Goal: Information Seeking & Learning: Learn about a topic

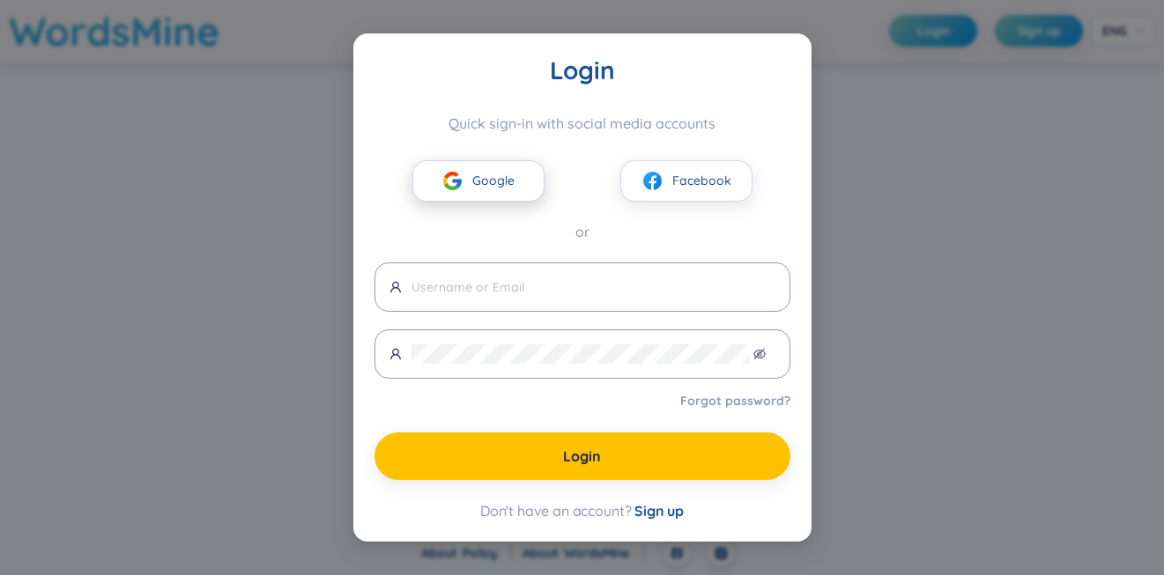
click at [486, 174] on span "Google" at bounding box center [493, 180] width 42 height 19
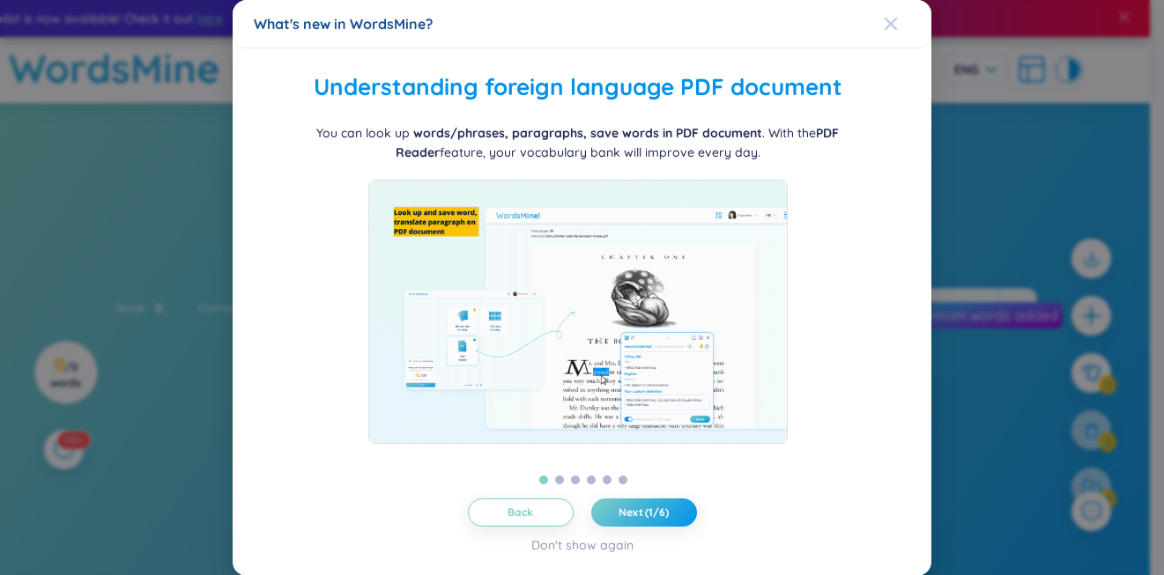
click at [884, 11] on div "Close" at bounding box center [891, 24] width 14 height 48
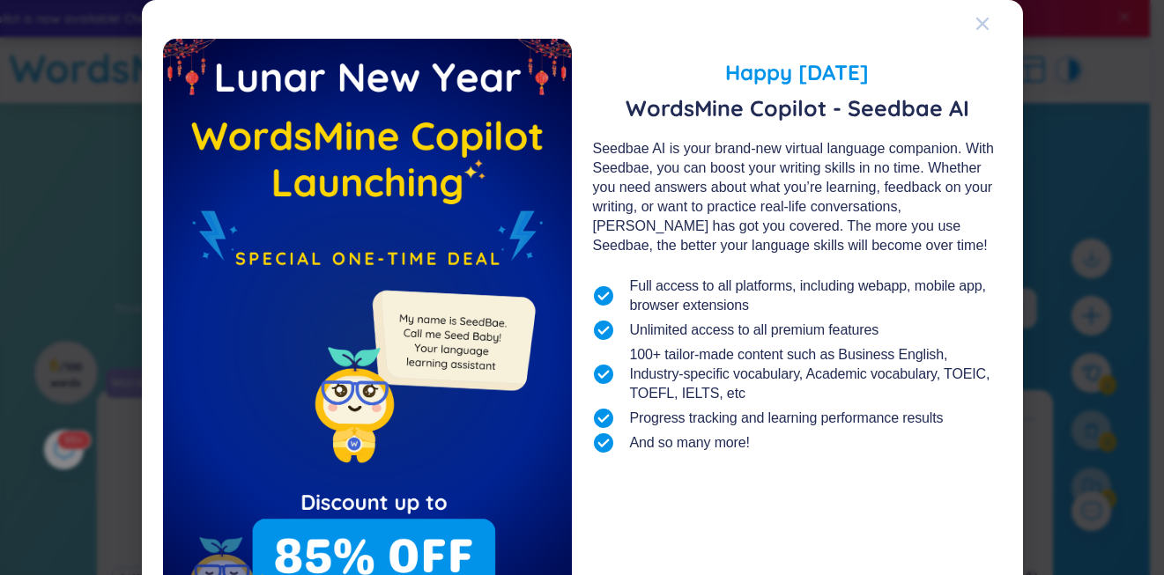
click at [975, 23] on icon "Close" at bounding box center [981, 24] width 12 height 12
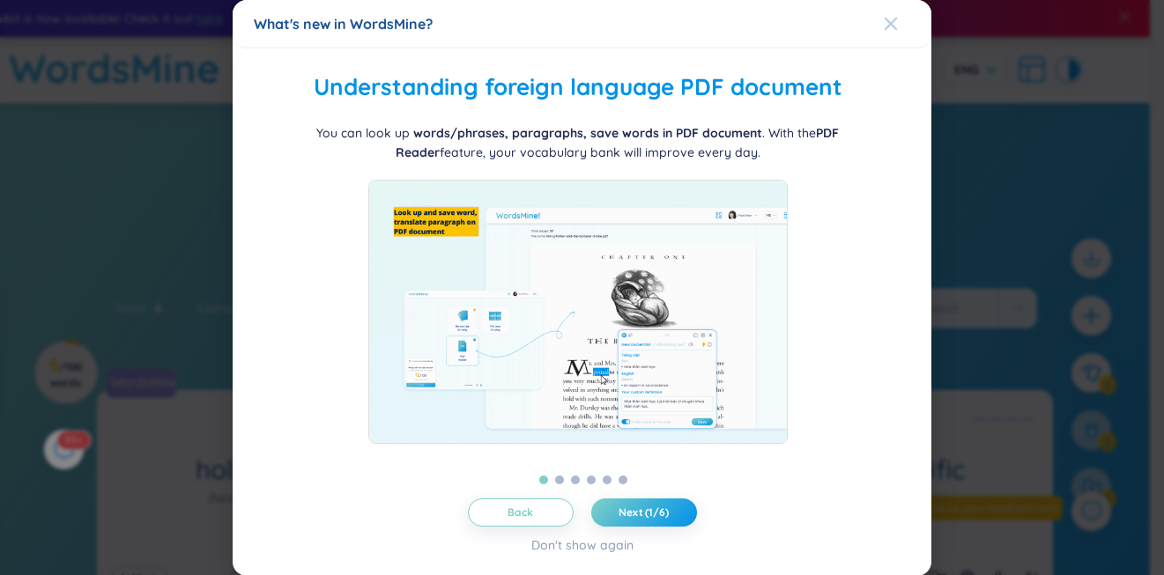
click at [884, 18] on icon "Close" at bounding box center [891, 24] width 14 height 14
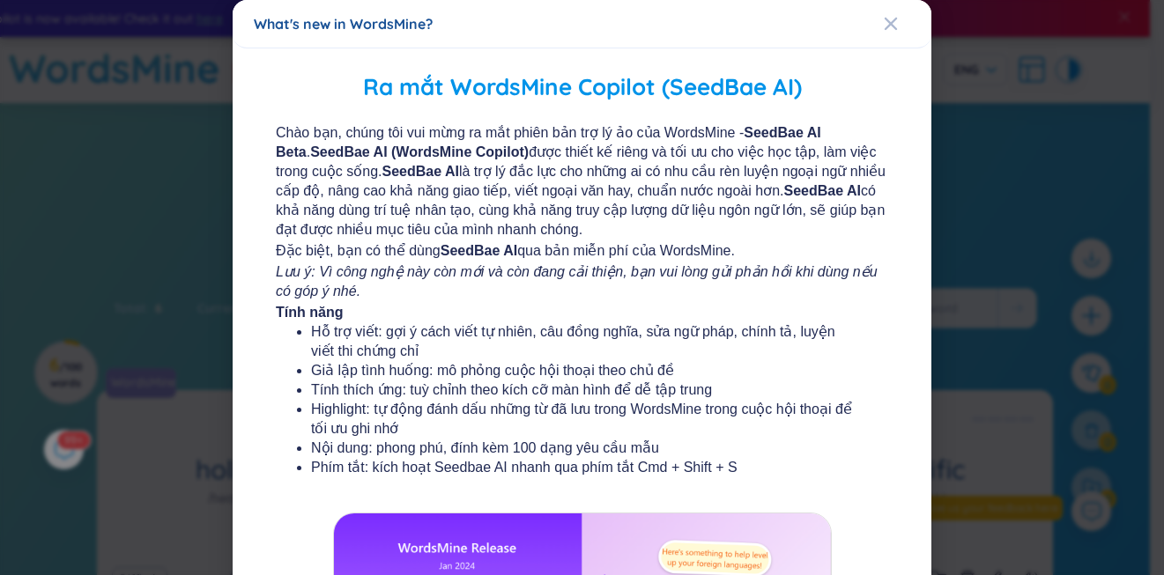
click at [884, 18] on icon "Close" at bounding box center [891, 24] width 14 height 14
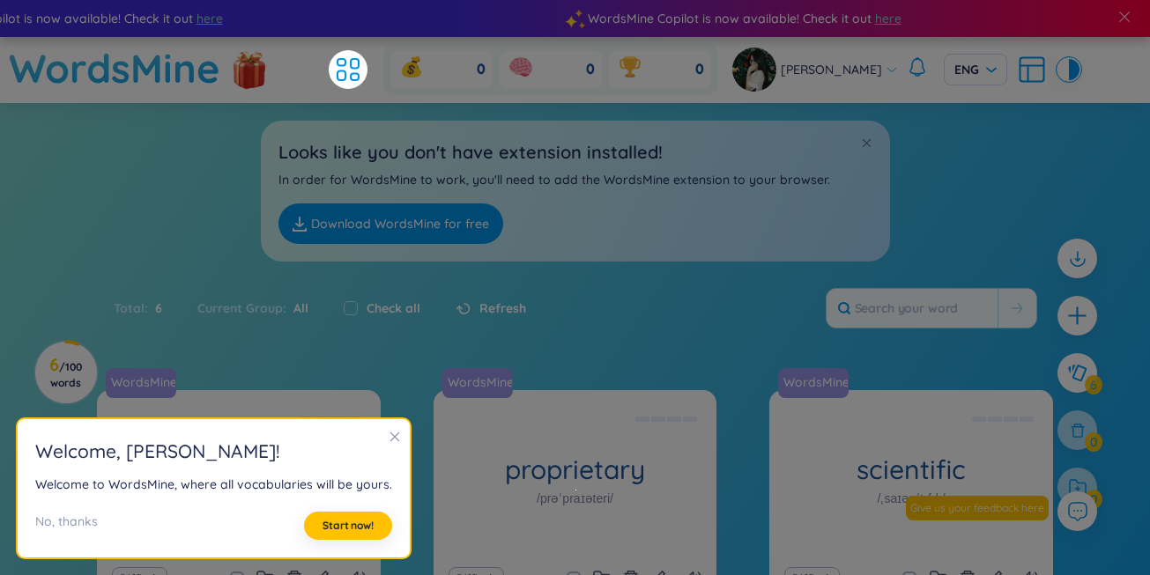
click at [393, 432] on icon "close" at bounding box center [394, 437] width 12 height 12
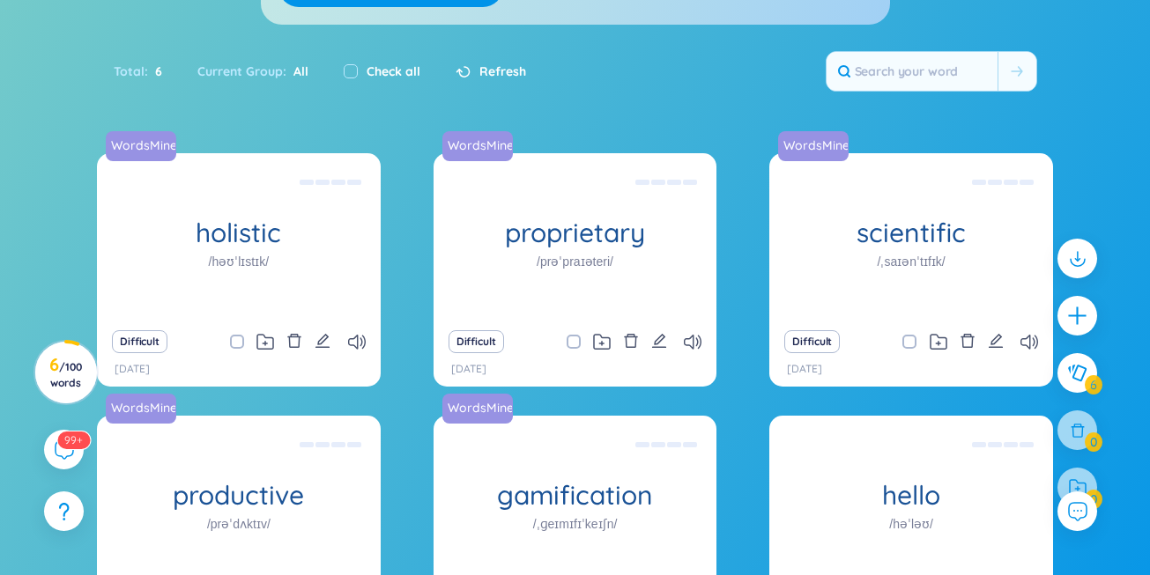
scroll to position [238, 0]
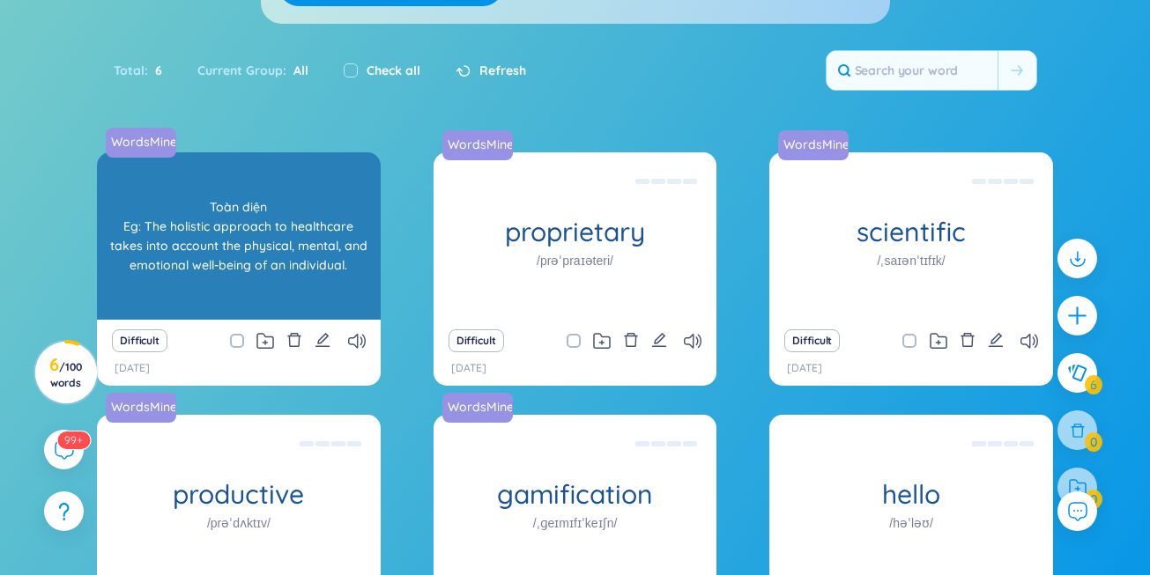
click at [268, 289] on div "Toàn diện Eg: The holistic approach to healthcare takes into account the physic…" at bounding box center [239, 236] width 266 height 159
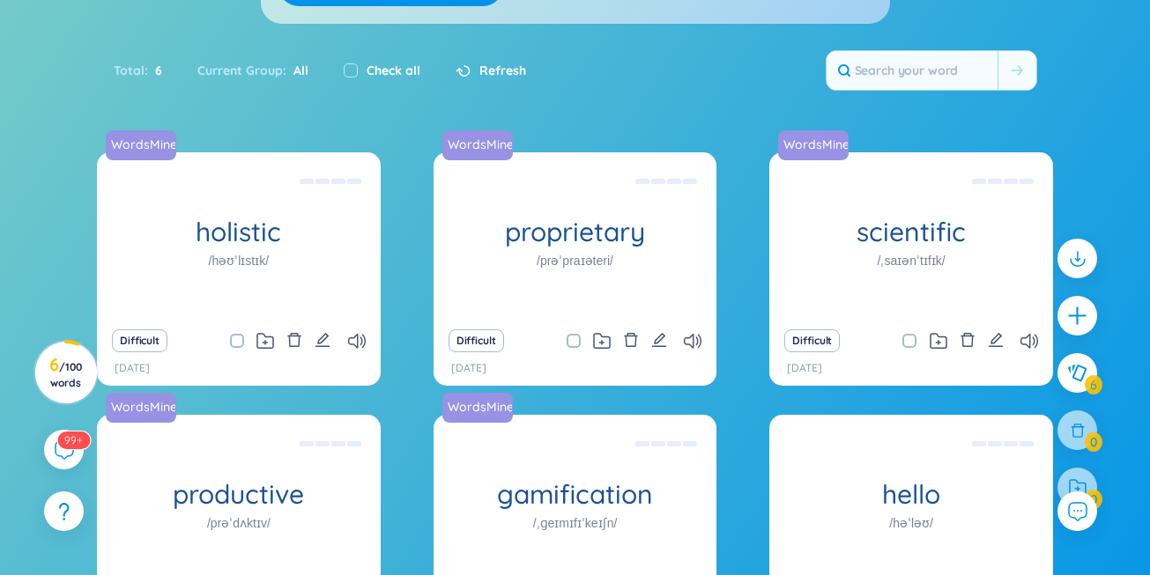
click at [366, 336] on div "Difficult" at bounding box center [239, 341] width 266 height 25
click at [358, 336] on icon at bounding box center [357, 341] width 18 height 15
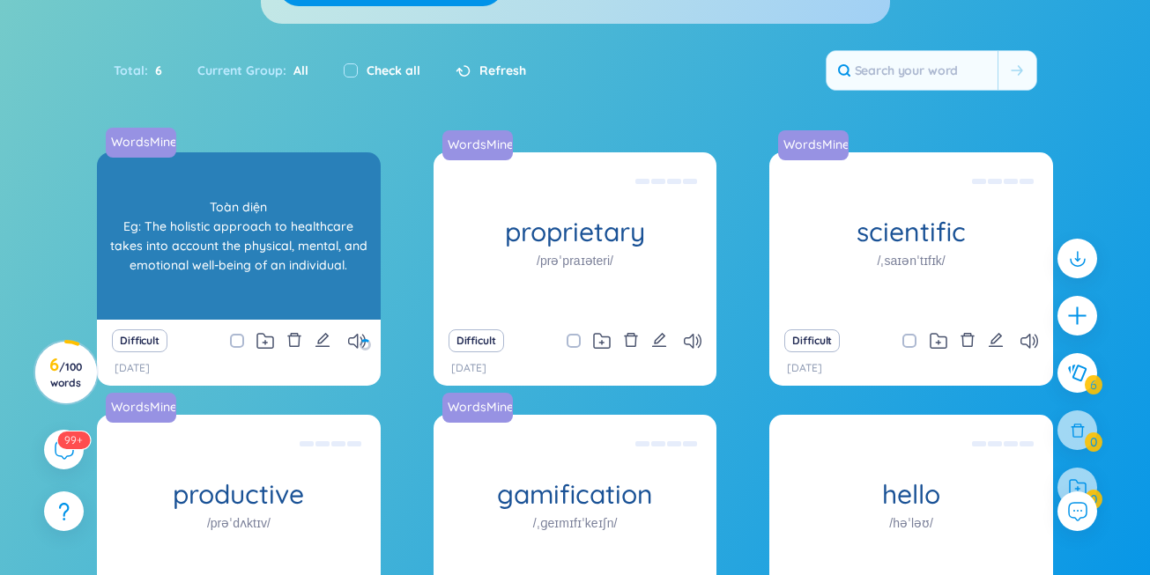
click at [272, 201] on div "Toàn diện Eg: The holistic approach to healthcare takes into account the physic…" at bounding box center [239, 236] width 266 height 159
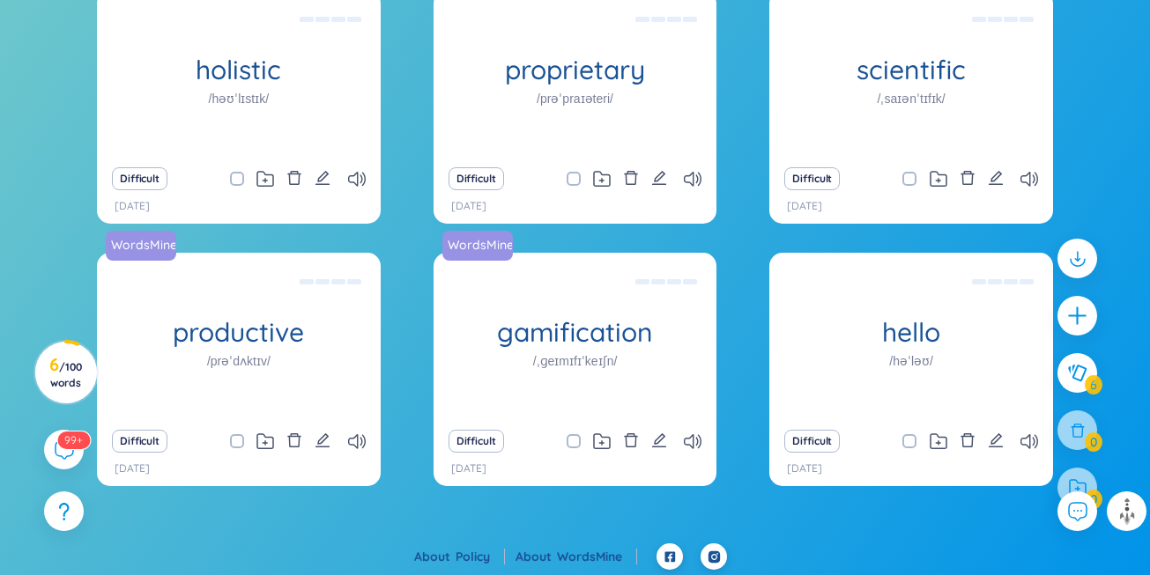
scroll to position [403, 0]
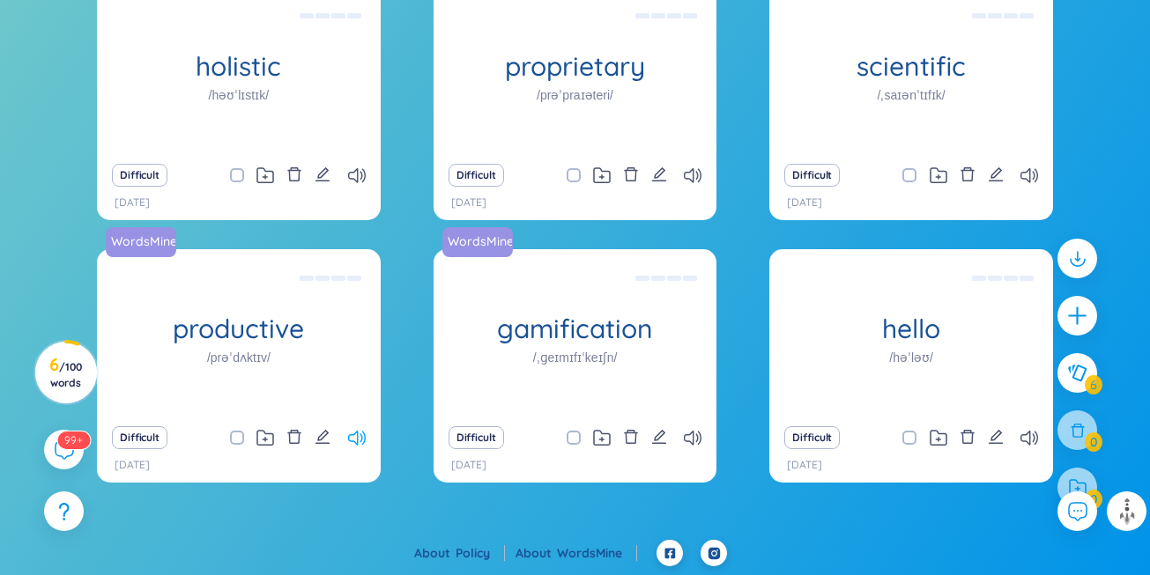
click at [352, 439] on icon at bounding box center [357, 438] width 18 height 15
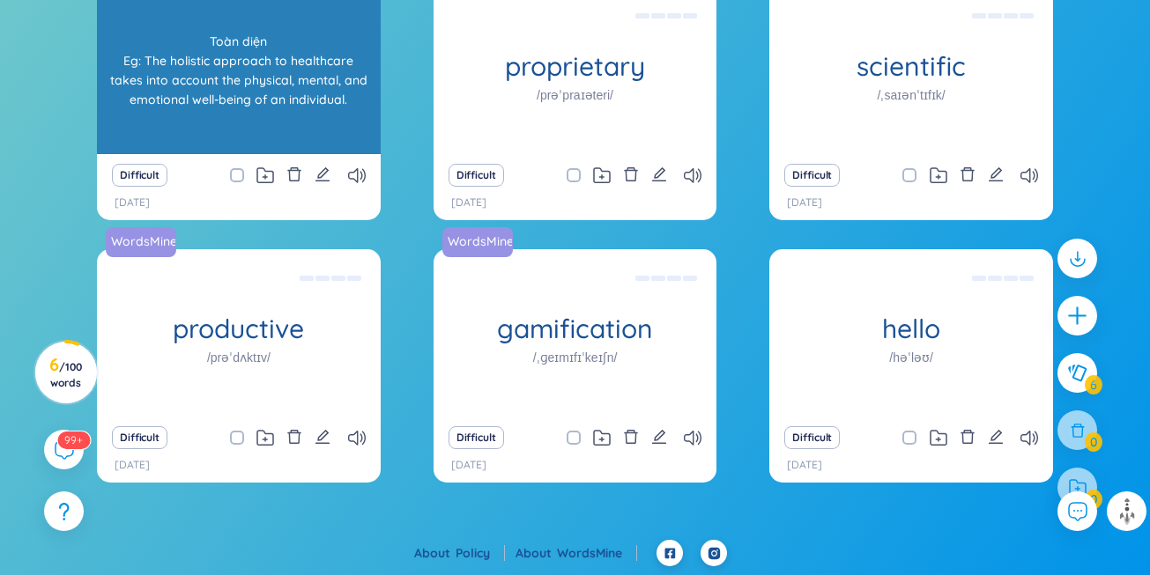
scroll to position [0, 0]
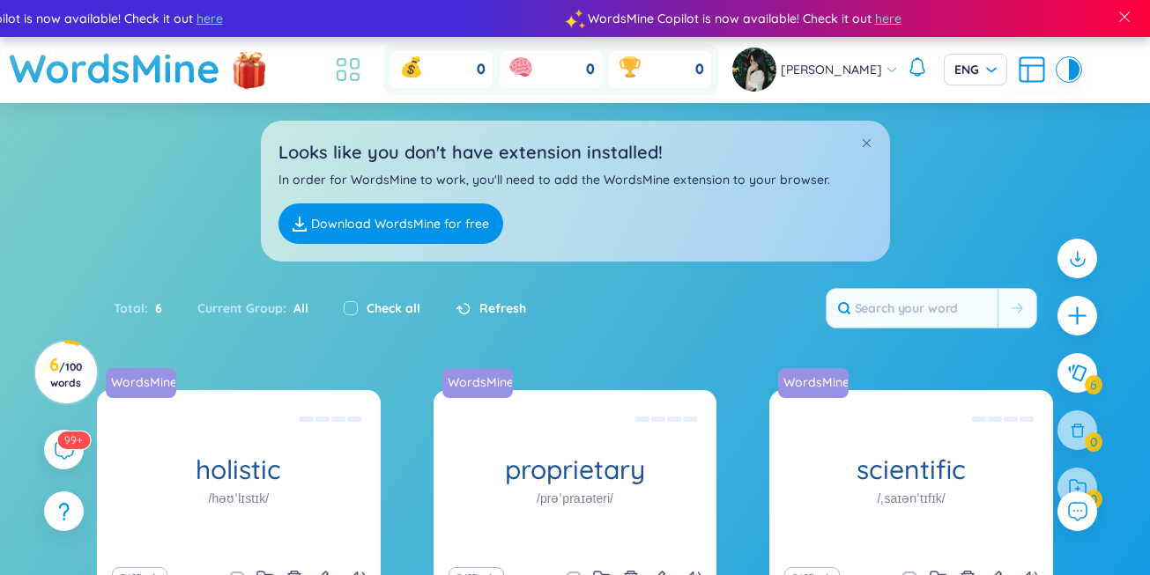
click at [332, 63] on icon at bounding box center [348, 70] width 32 height 32
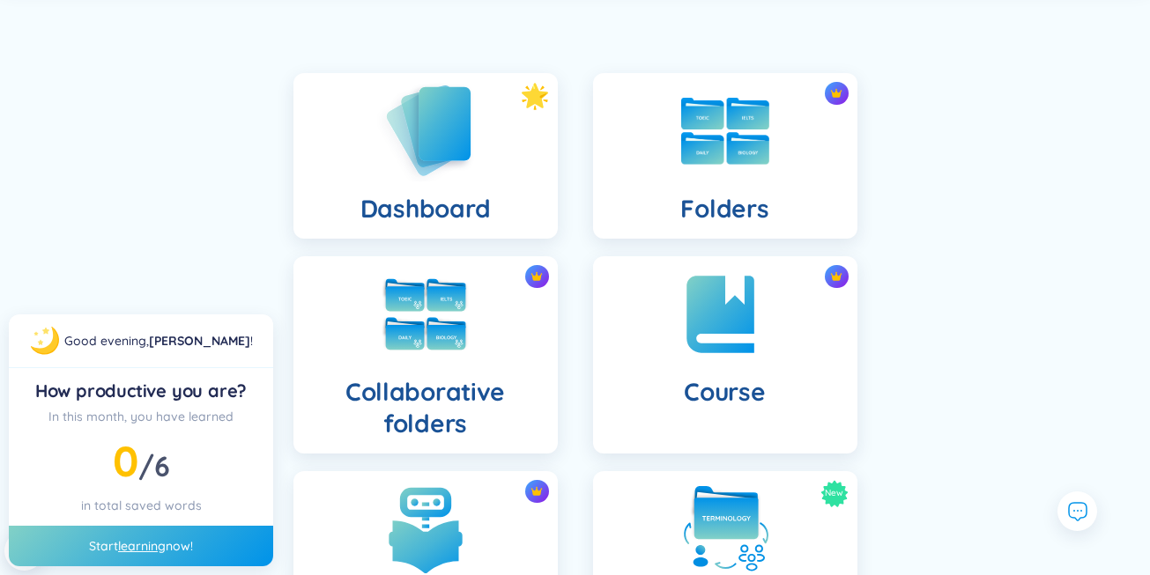
scroll to position [105, 0]
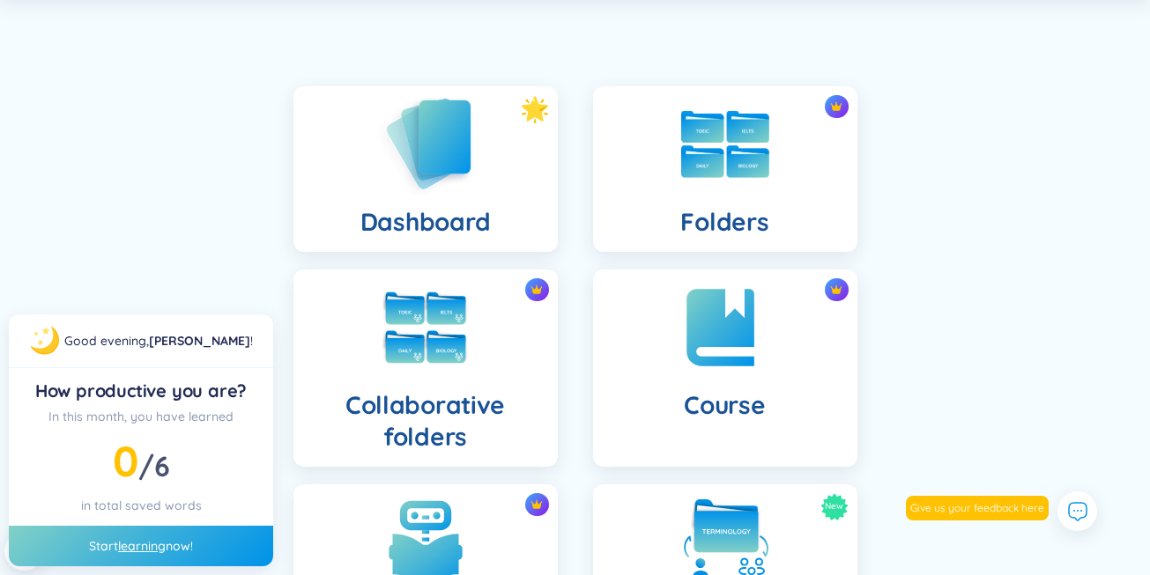
click at [452, 167] on img at bounding box center [425, 143] width 97 height 100
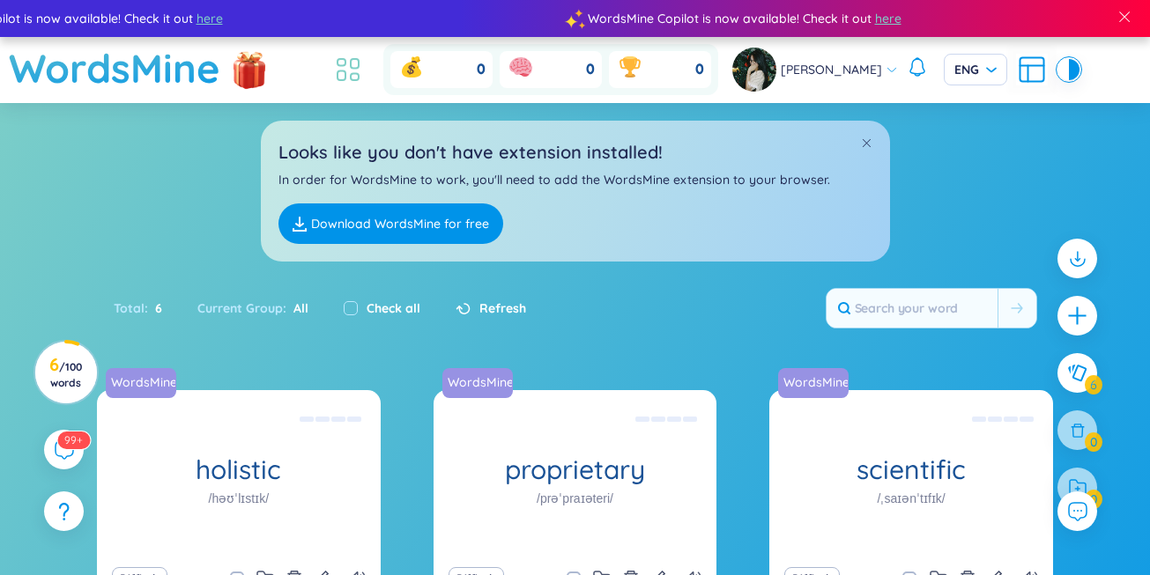
click at [343, 77] on icon at bounding box center [348, 70] width 32 height 32
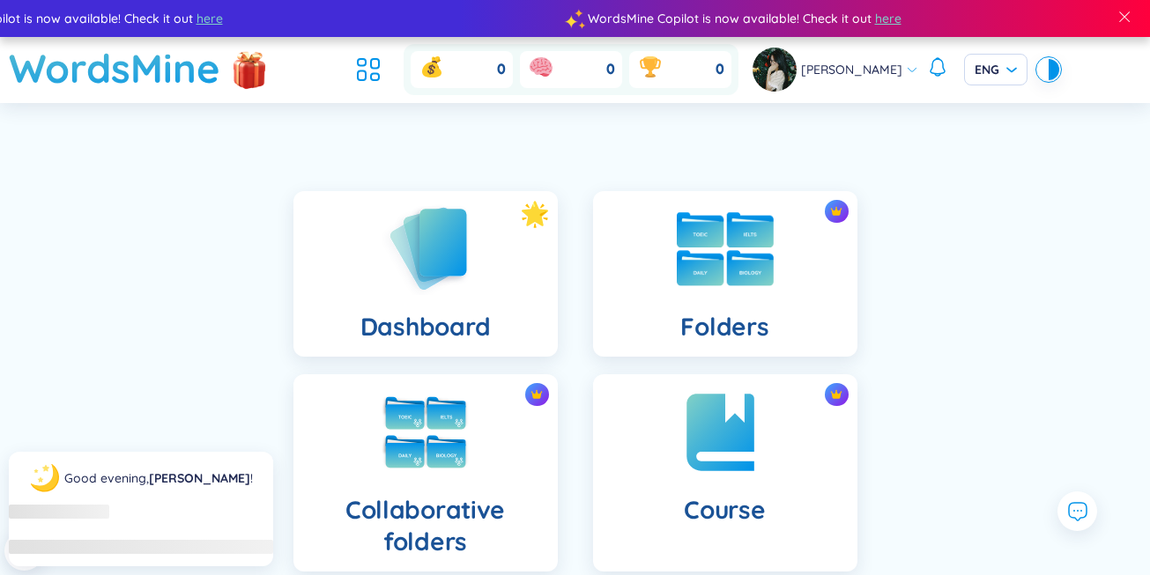
click at [711, 240] on img at bounding box center [725, 249] width 97 height 74
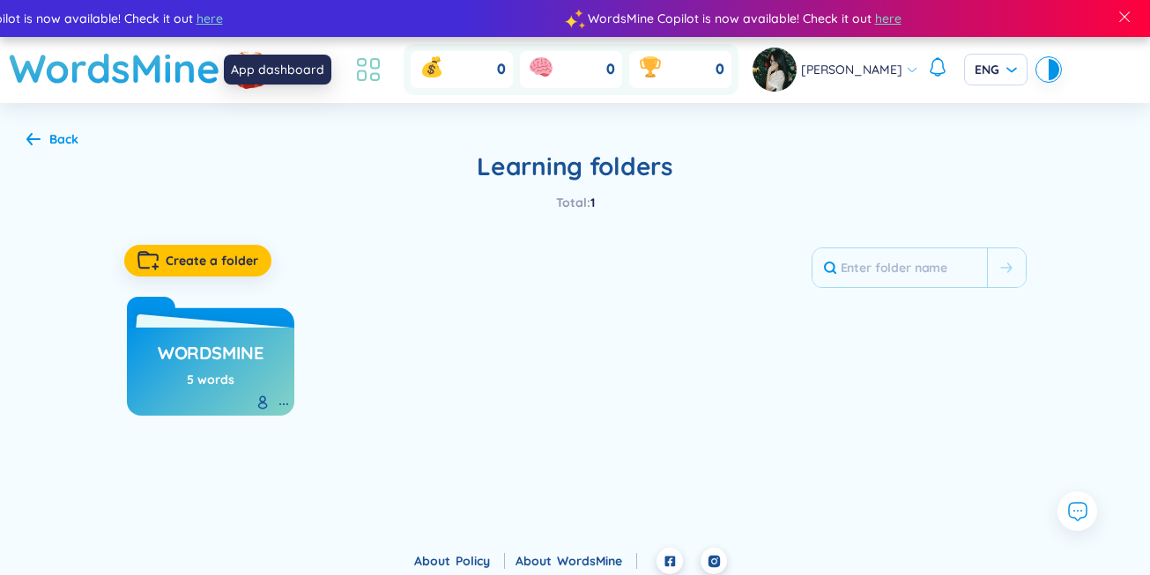
click at [360, 67] on icon at bounding box center [368, 70] width 32 height 32
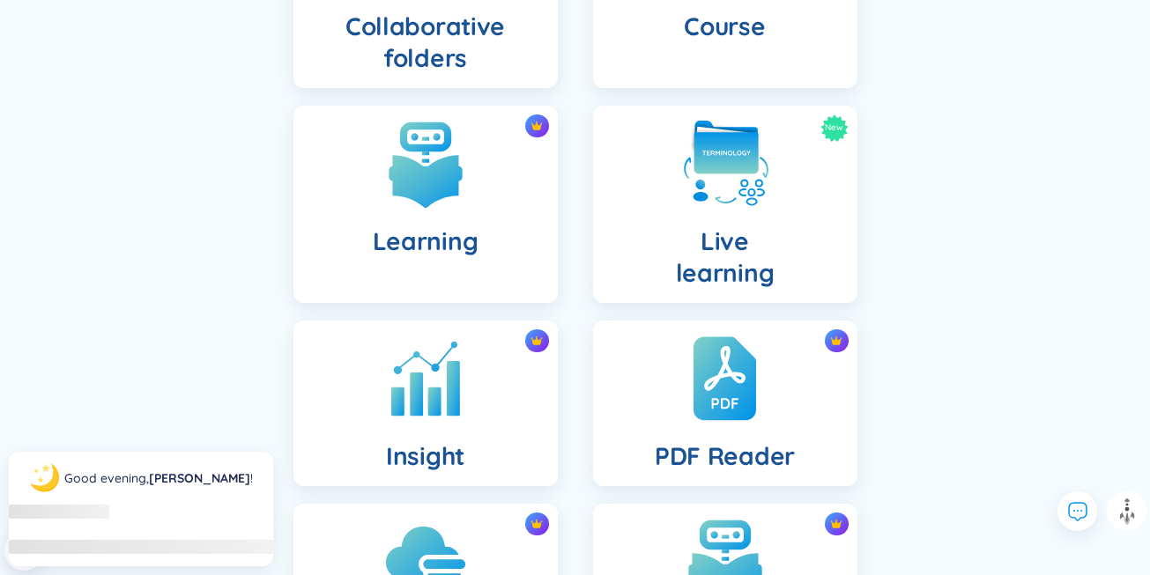
scroll to position [485, 0]
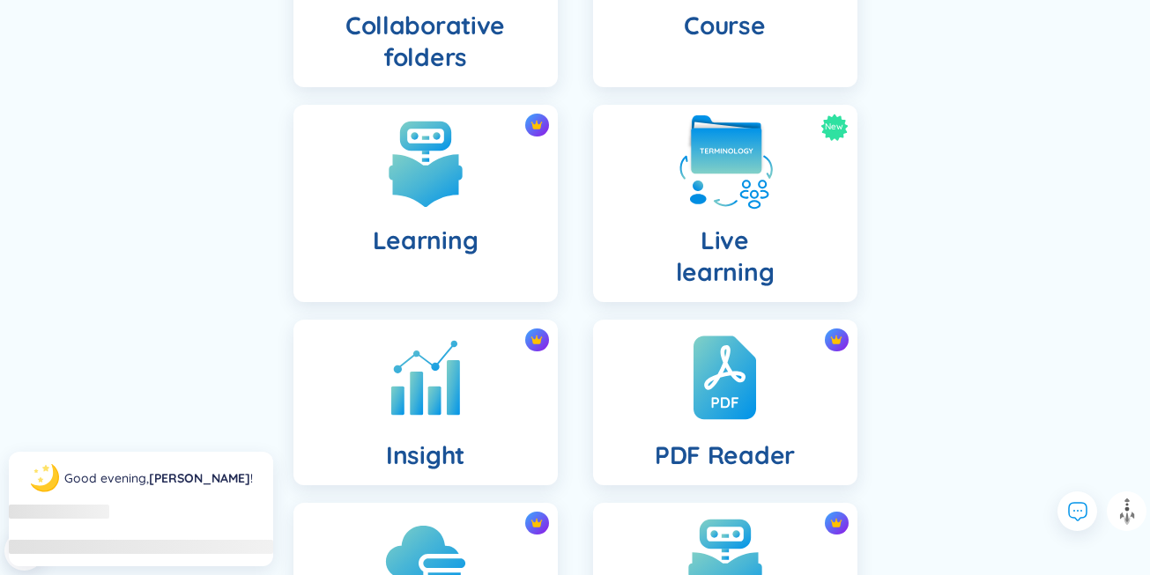
click at [655, 226] on div "New Live learning" at bounding box center [725, 203] width 264 height 197
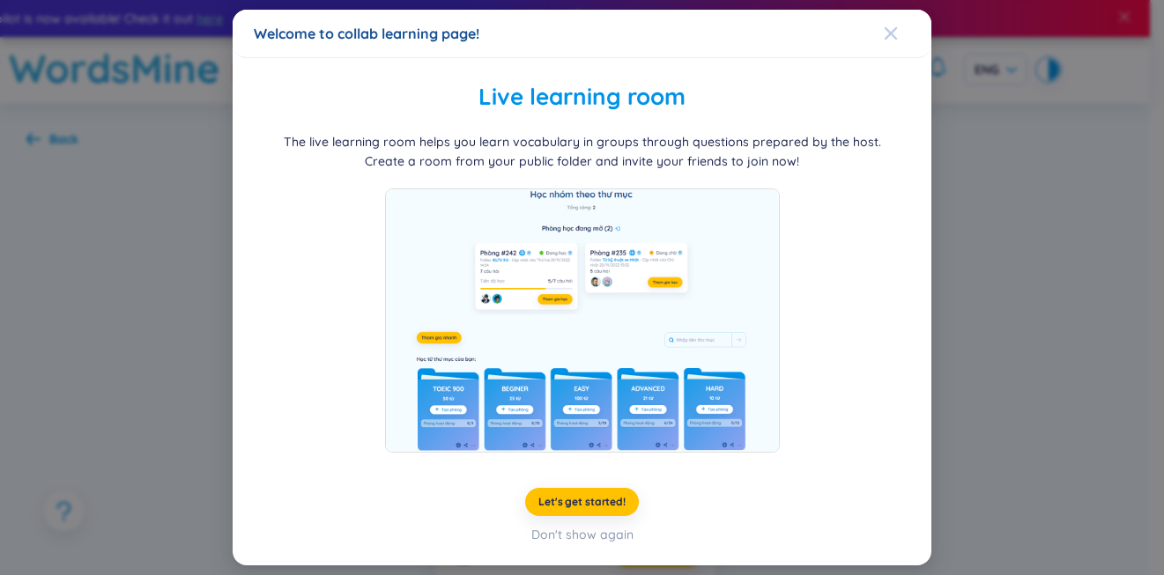
click at [894, 30] on icon "Close" at bounding box center [891, 33] width 14 height 14
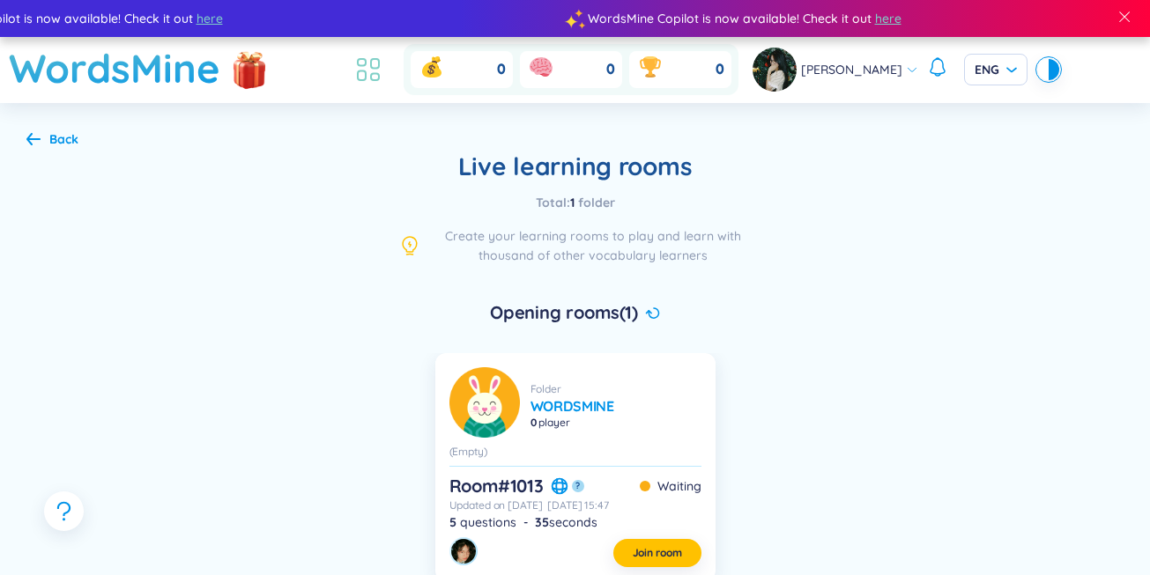
click at [352, 66] on icon at bounding box center [368, 70] width 32 height 32
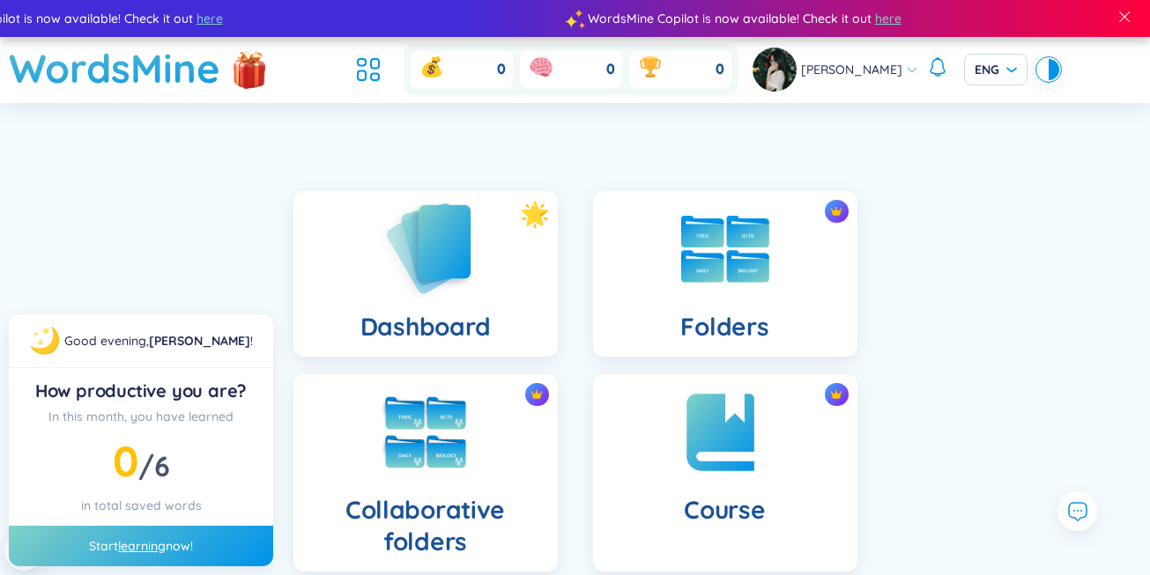
click at [448, 273] on img at bounding box center [425, 248] width 97 height 100
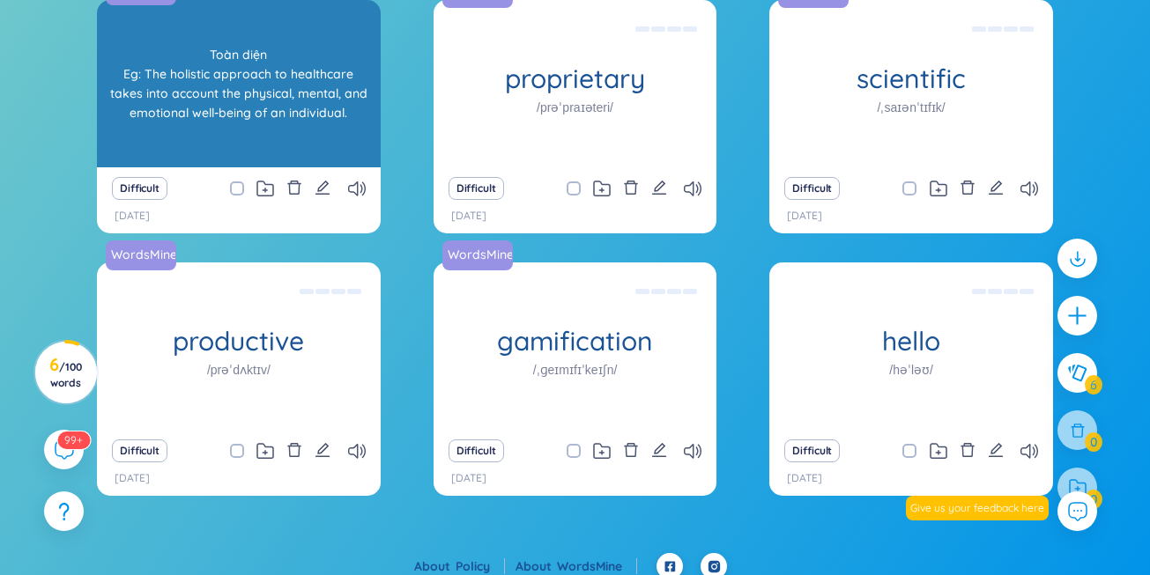
scroll to position [403, 0]
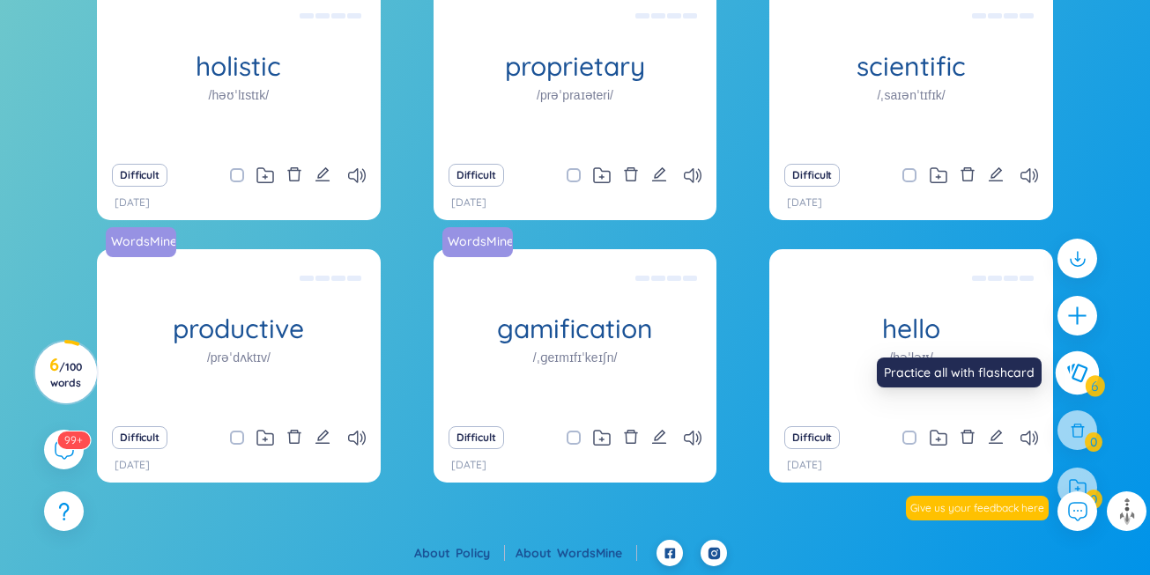
click at [1078, 381] on icon at bounding box center [1077, 373] width 20 height 18
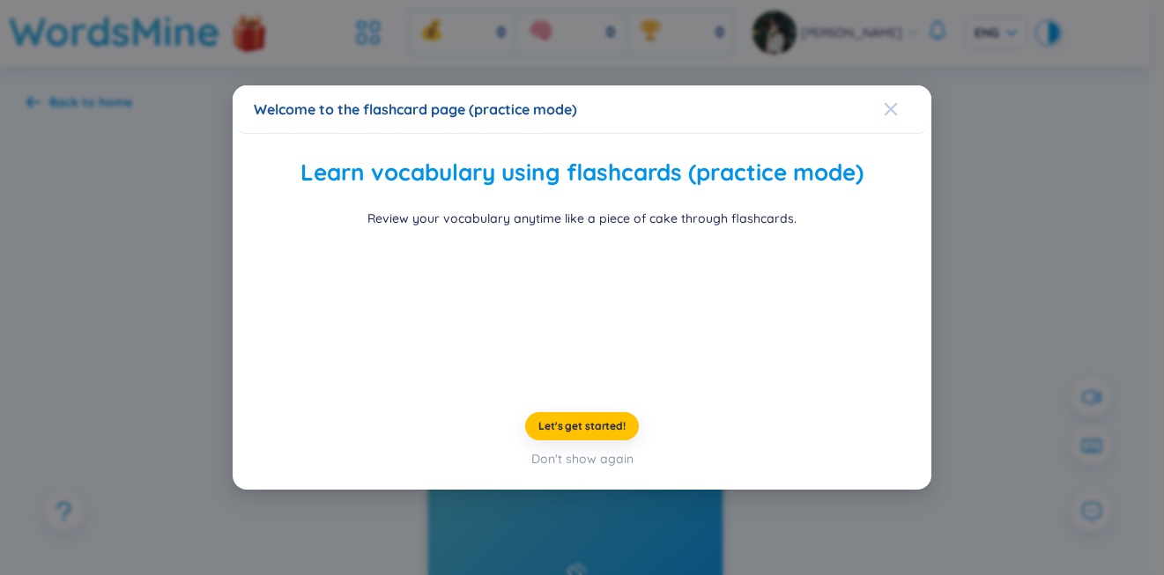
click at [891, 92] on div "Close" at bounding box center [891, 109] width 14 height 48
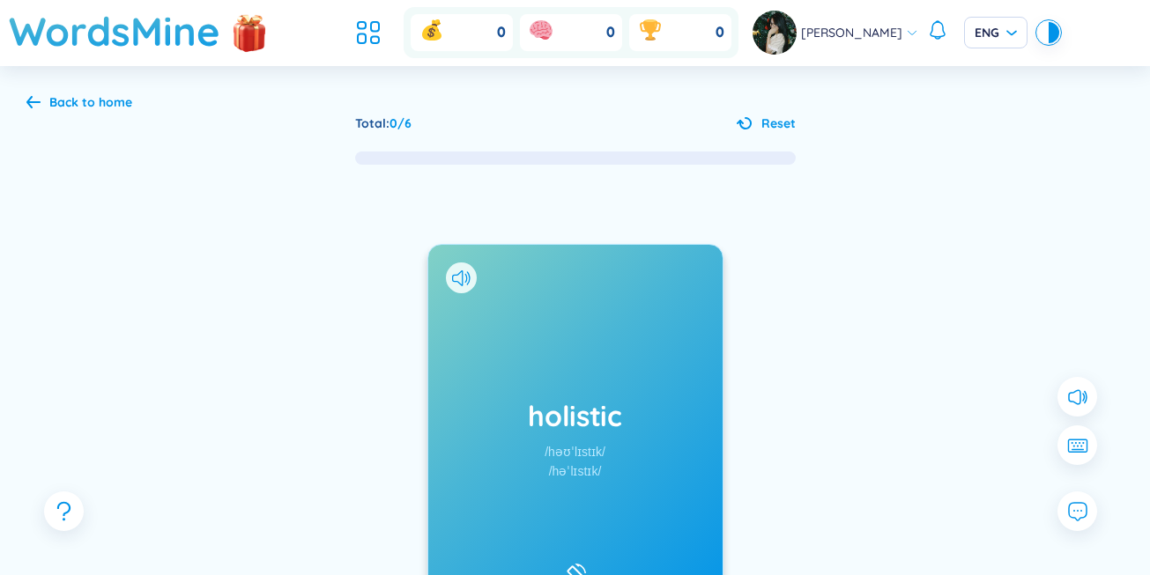
scroll to position [226, 0]
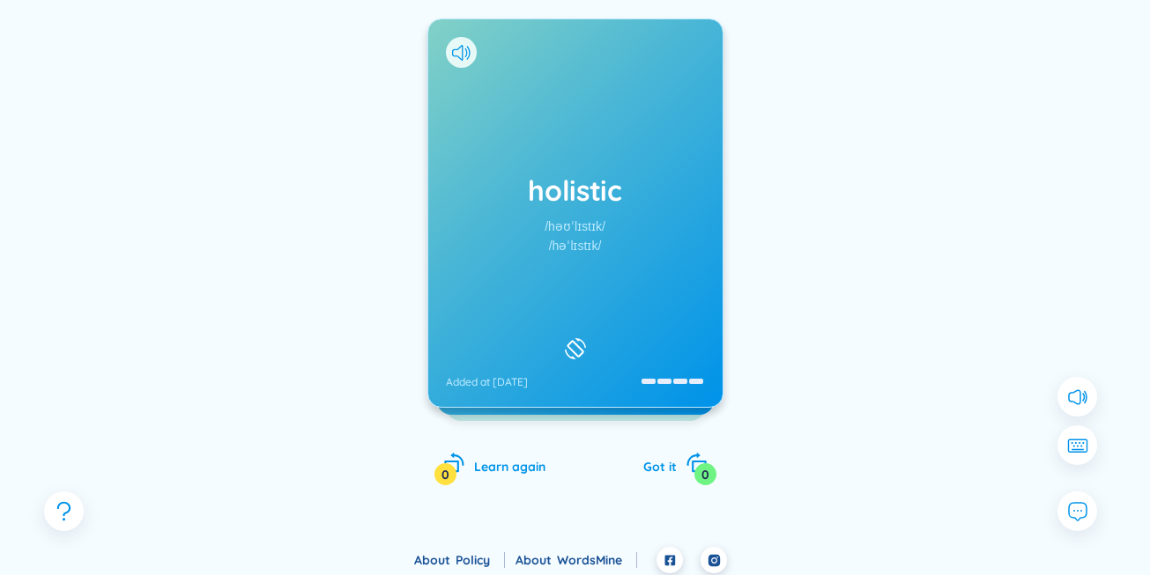
click at [590, 360] on button at bounding box center [575, 349] width 30 height 30
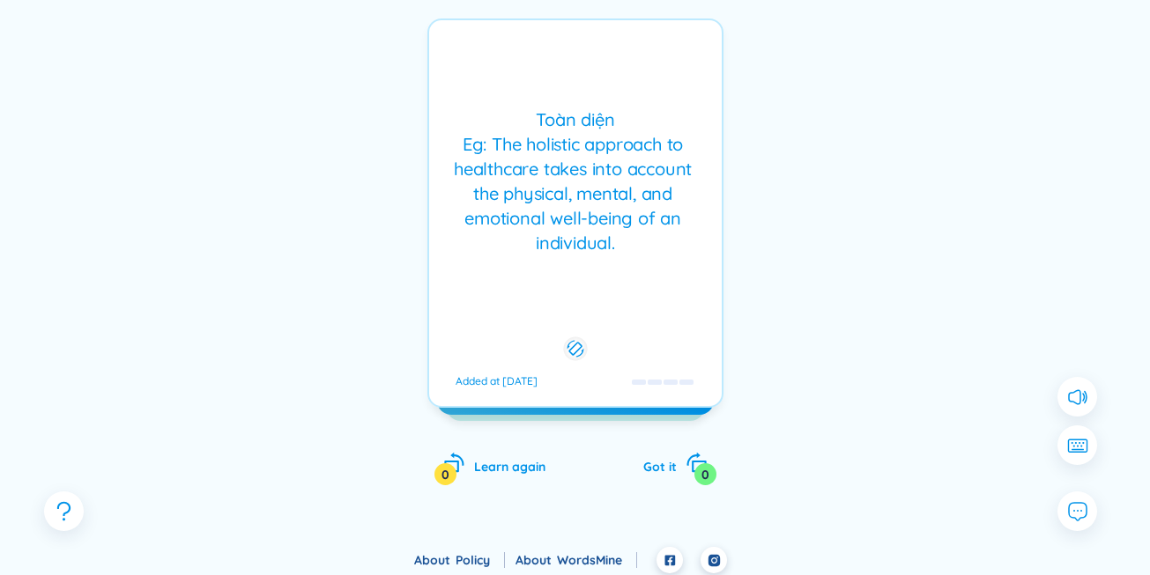
click at [560, 195] on div "Toàn diện Eg: The holistic approach to healthcare takes into account the physic…" at bounding box center [575, 181] width 275 height 148
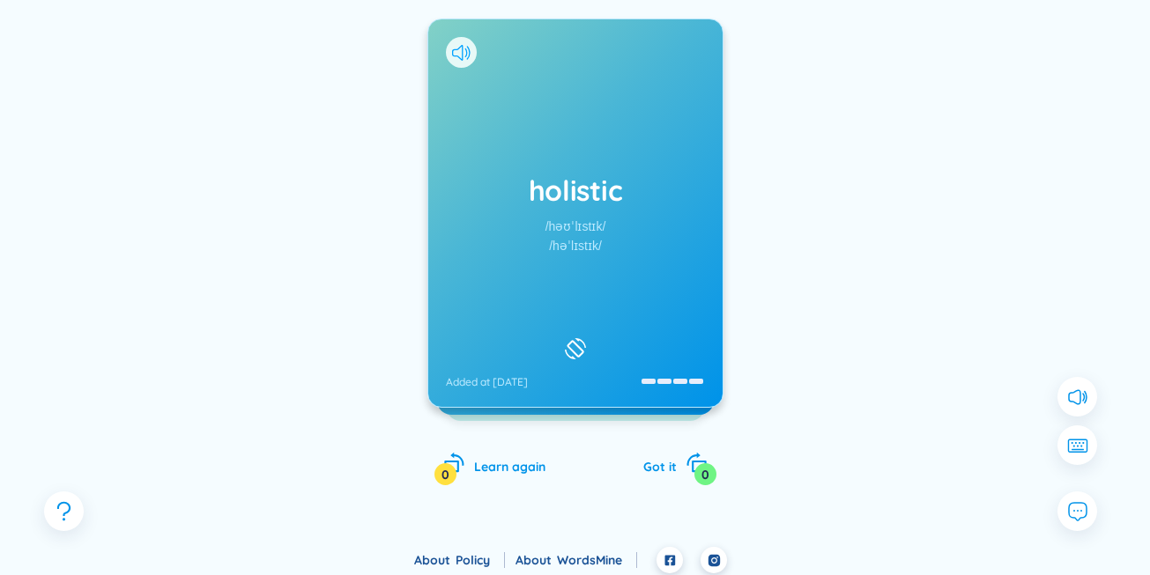
click at [459, 48] on icon at bounding box center [461, 53] width 18 height 16
click at [610, 153] on div "holistic /həʊˈlɪstɪk/ /həˈlɪstɪk/ Added at [DATE]" at bounding box center [575, 213] width 294 height 388
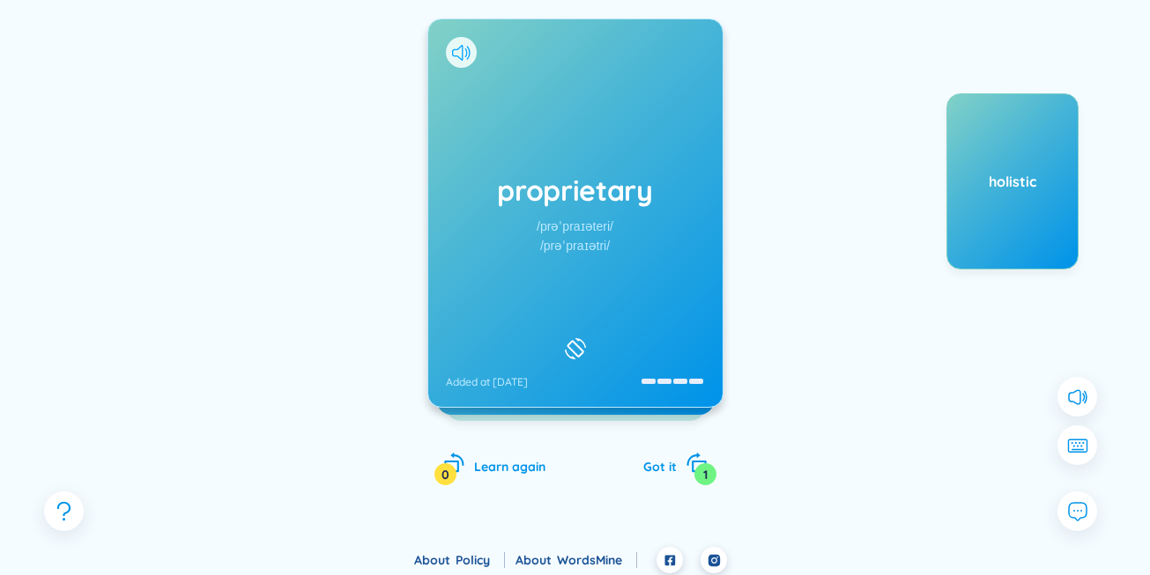
click at [453, 53] on icon at bounding box center [461, 53] width 18 height 16
click at [451, 44] on div at bounding box center [461, 52] width 31 height 31
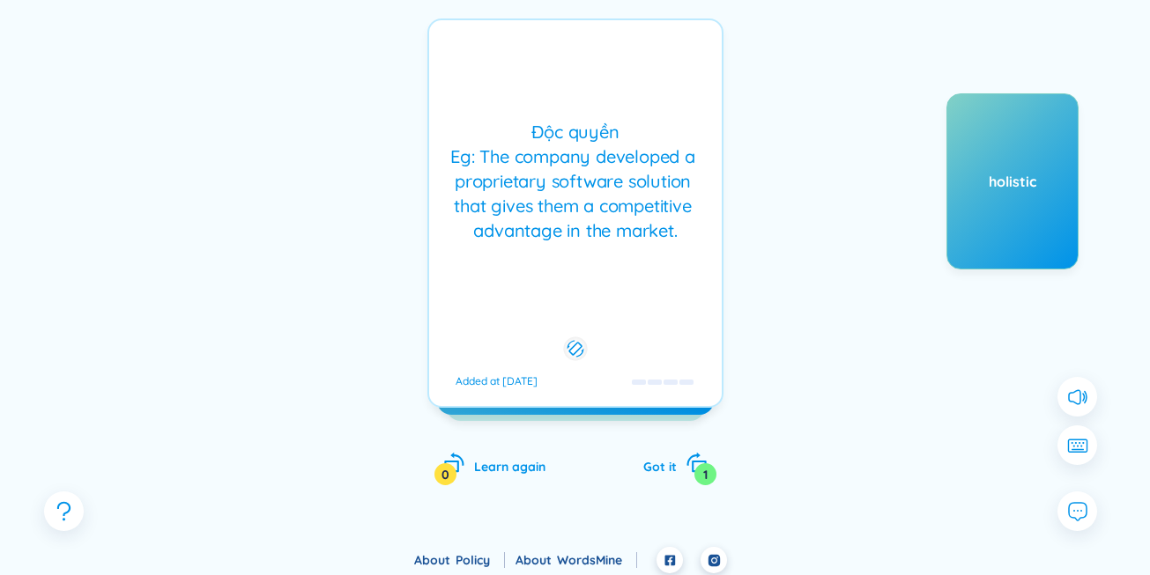
click at [448, 41] on div "Độc quyền Eg: The company developed a proprietary software solution that gives …" at bounding box center [575, 212] width 296 height 389
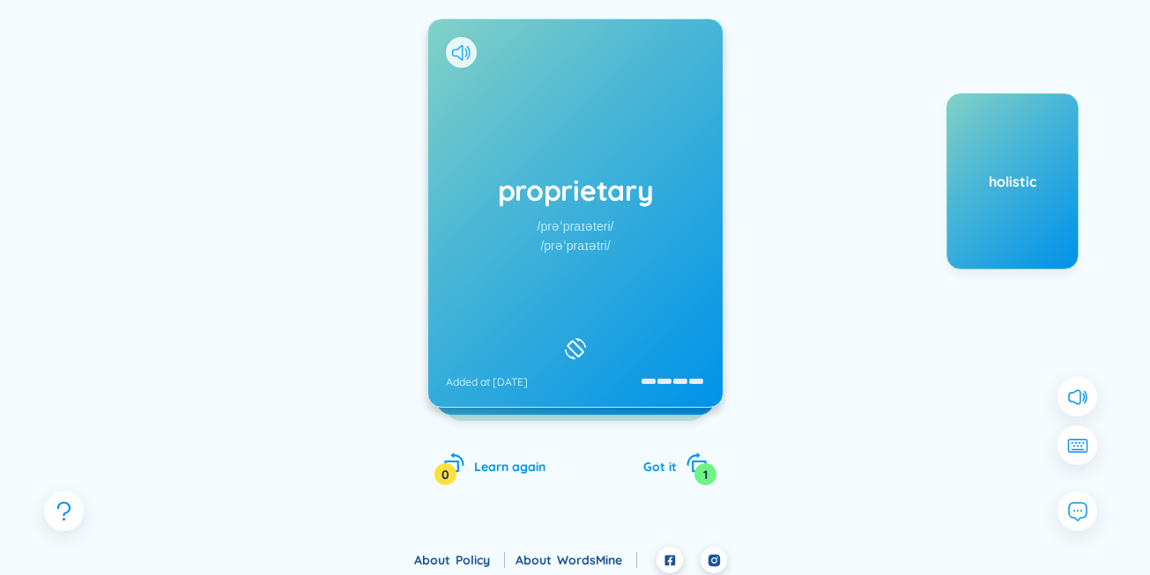
click at [464, 52] on icon at bounding box center [461, 53] width 18 height 16
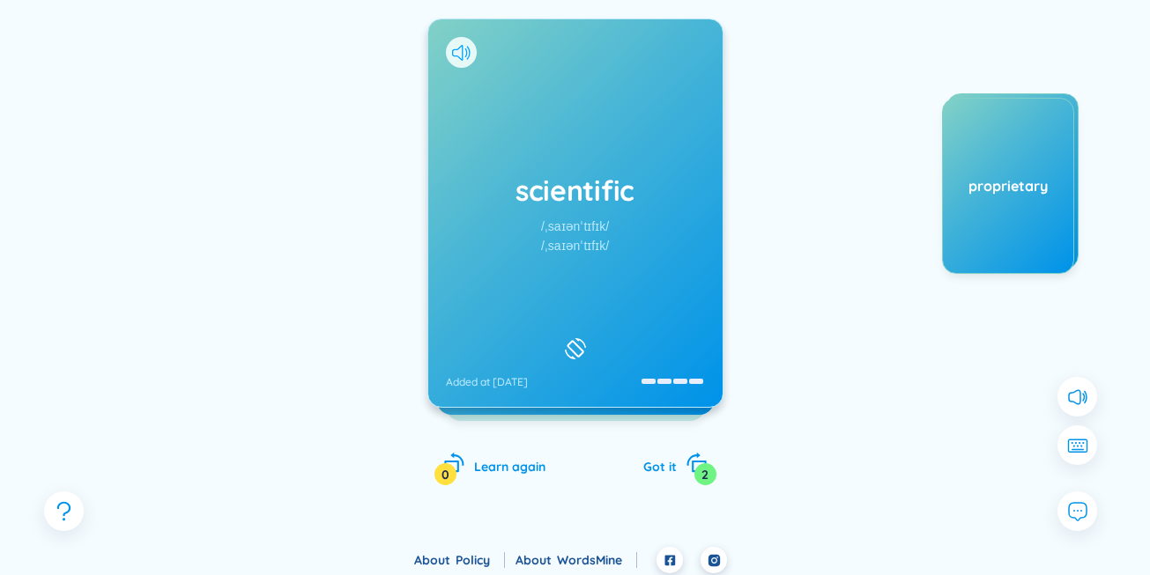
click at [460, 48] on icon at bounding box center [461, 53] width 18 height 16
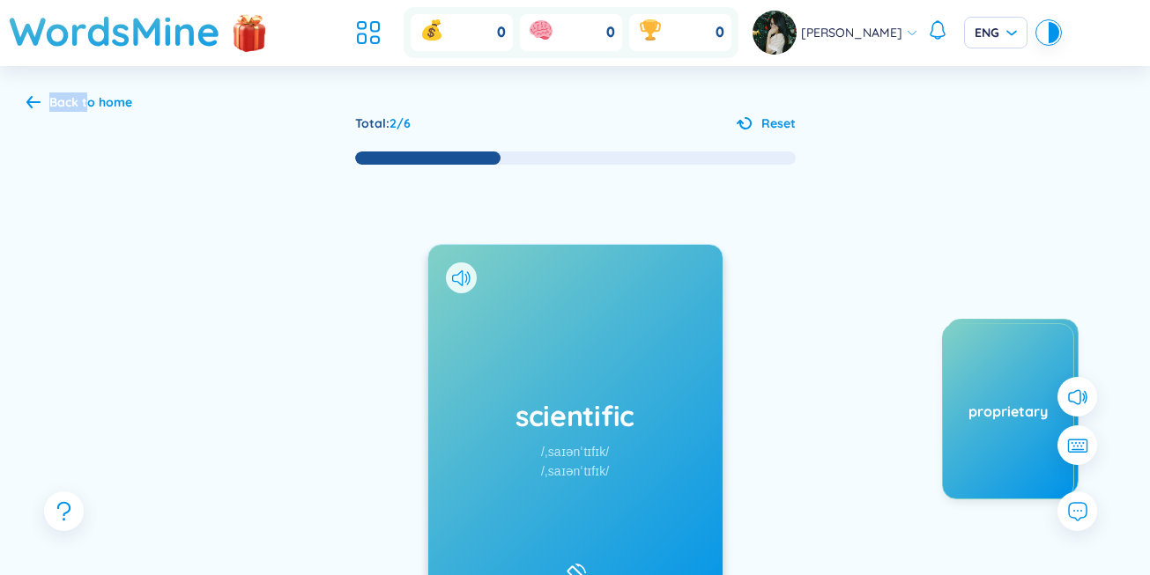
drag, startPoint x: 72, startPoint y: 89, endPoint x: 90, endPoint y: 102, distance: 22.0
click at [90, 102] on div "Back to home Total : 2 / 6 Reset scientific /ˌsaɪənˈtɪfɪk/ /ˌsaɪənˈtɪfɪk/ Added…" at bounding box center [575, 419] width 1150 height 707
click at [90, 102] on div "Back to home" at bounding box center [90, 101] width 83 height 19
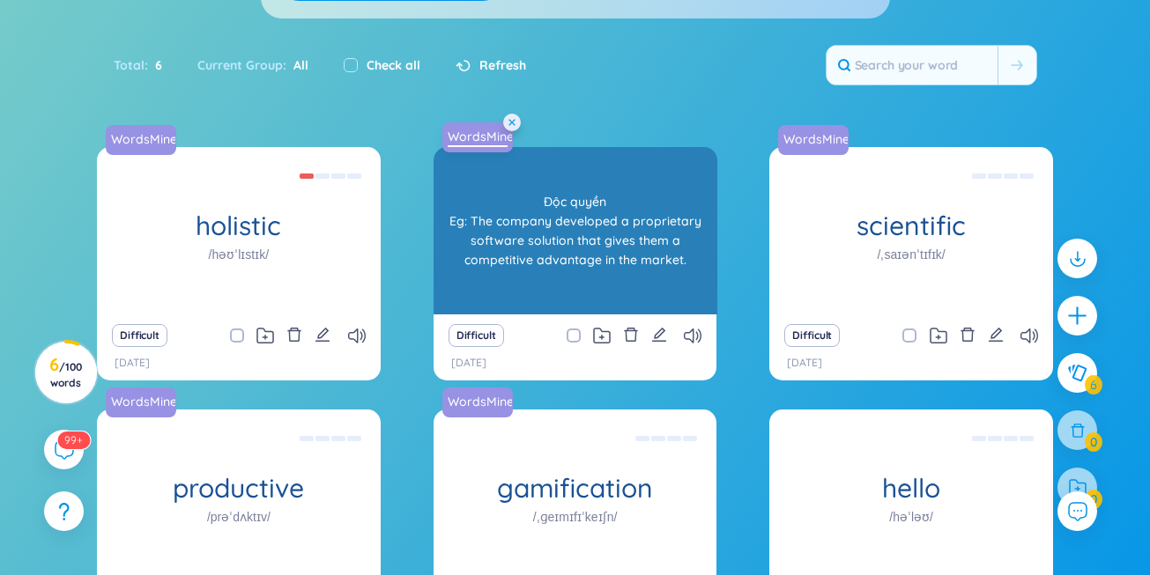
scroll to position [366, 0]
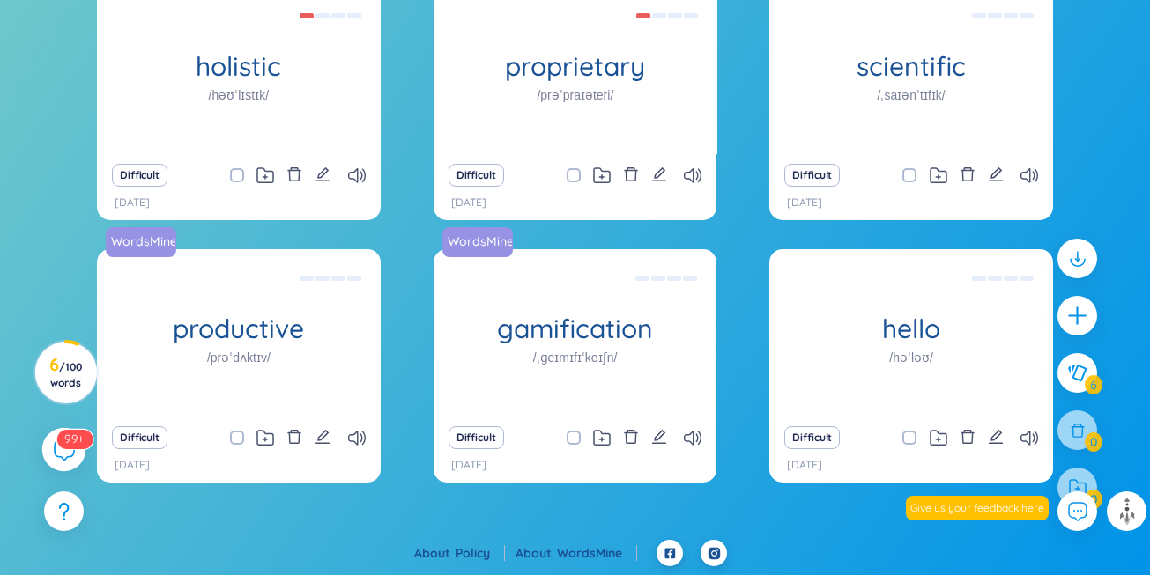
click at [70, 446] on sup "99+" at bounding box center [74, 438] width 36 height 19
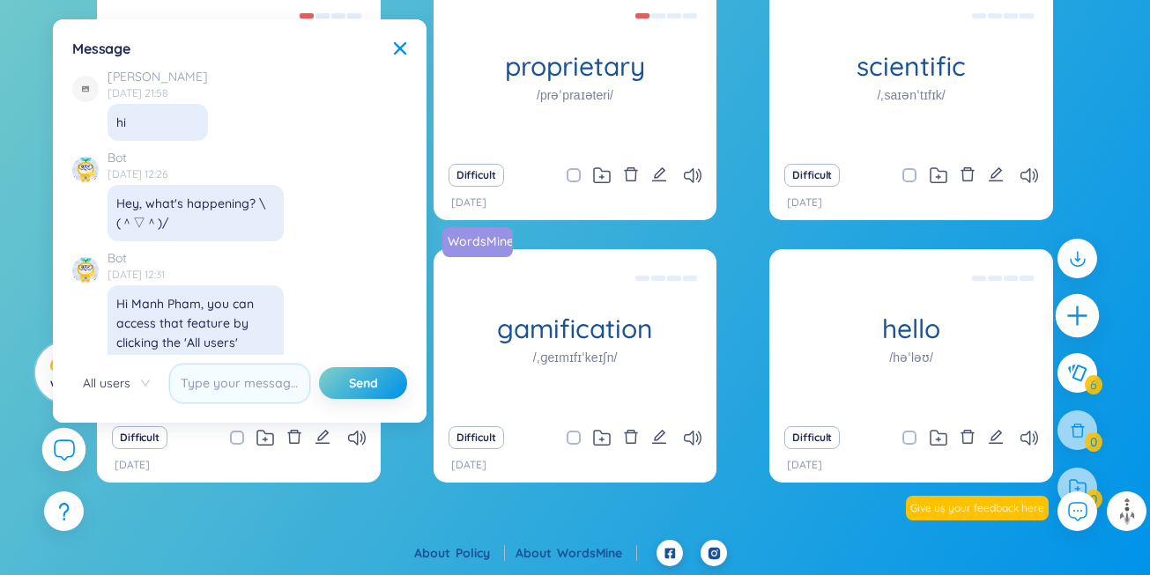
scroll to position [20495, 0]
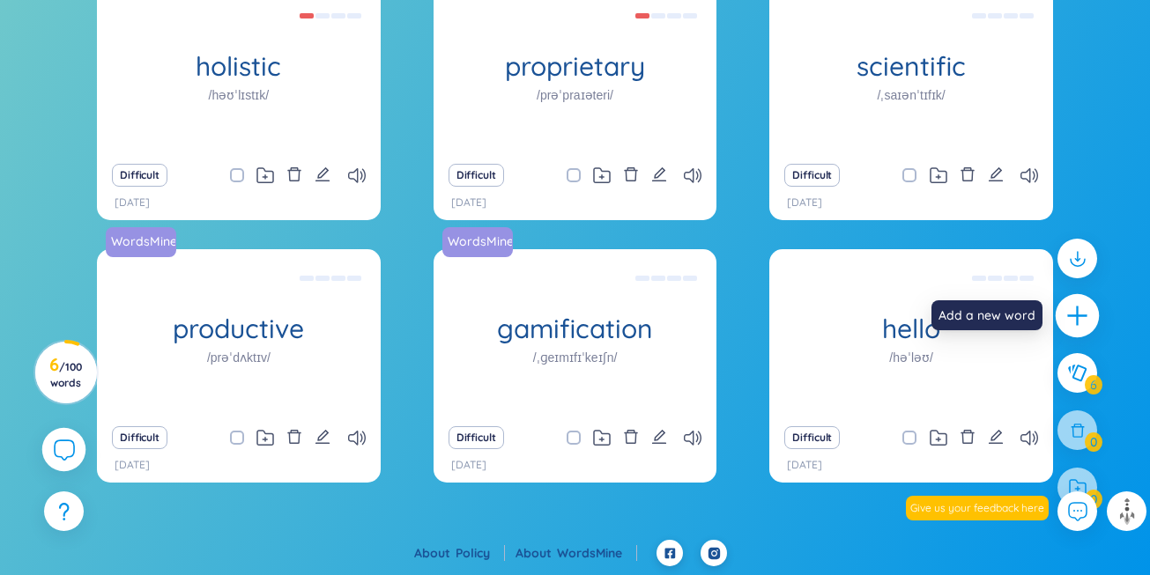
click at [1084, 317] on icon "plus" at bounding box center [1077, 316] width 25 height 25
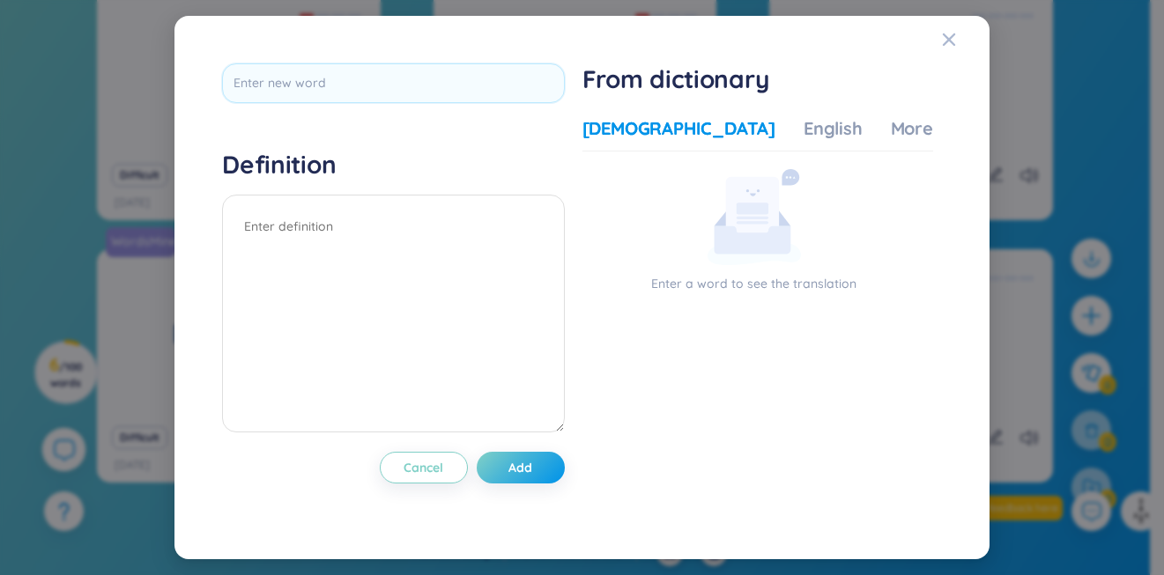
click at [981, 151] on div "Definition Cancel Add From dictionary Vietnamese English More examples Enter a …" at bounding box center [581, 288] width 815 height 544
click at [948, 55] on div "Close" at bounding box center [949, 40] width 14 height 48
